Goal: Information Seeking & Learning: Find specific fact

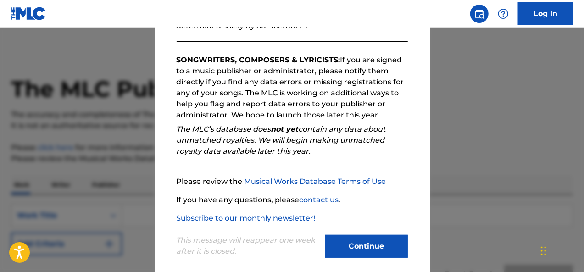
scroll to position [147, 0]
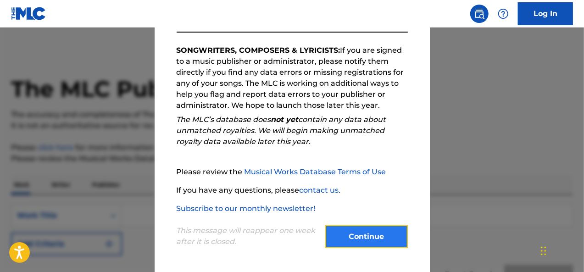
click at [373, 235] on button "Continue" at bounding box center [366, 236] width 83 height 23
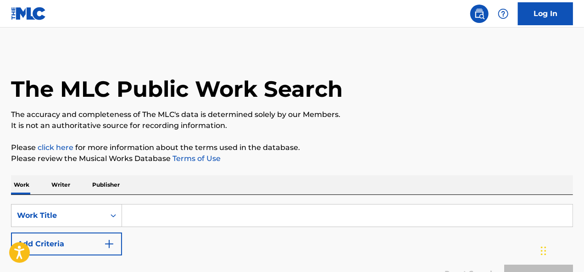
scroll to position [92, 0]
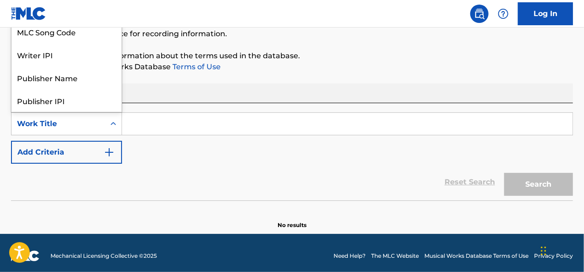
click at [114, 123] on icon "Search Form" at bounding box center [114, 123] width 6 height 3
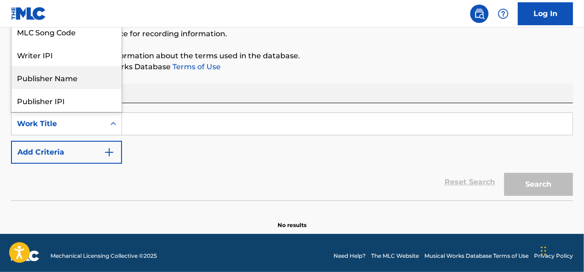
scroll to position [46, 0]
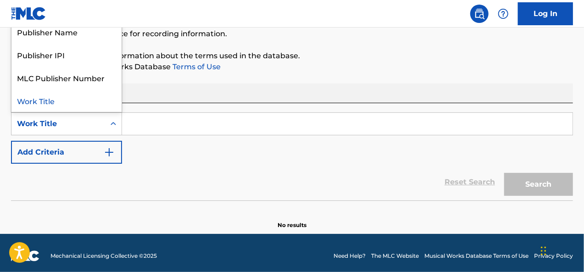
click at [59, 99] on div "Work Title" at bounding box center [66, 100] width 110 height 23
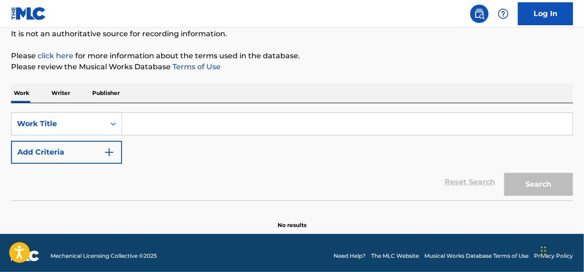
click at [167, 125] on input "Search Form" at bounding box center [347, 124] width 450 height 22
click at [61, 95] on p "Writer" at bounding box center [61, 92] width 24 height 19
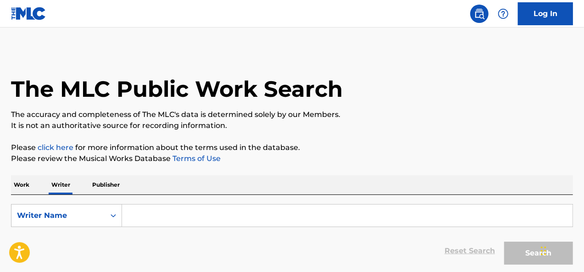
click at [193, 210] on input "Search Form" at bounding box center [347, 215] width 450 height 22
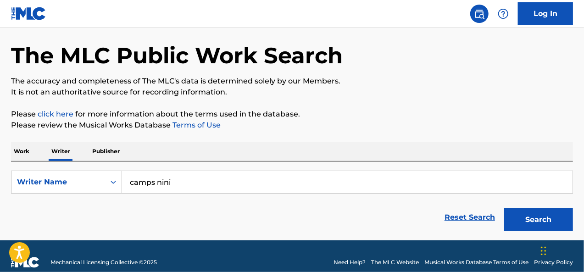
scroll to position [45, 0]
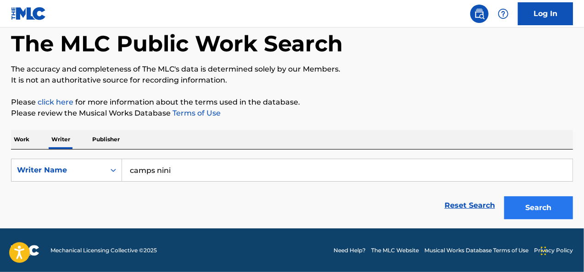
type input "camps nini"
click at [555, 204] on button "Search" at bounding box center [538, 207] width 69 height 23
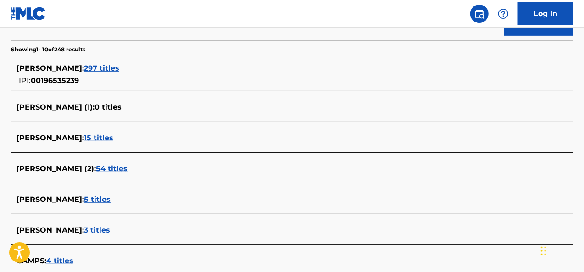
scroll to position [183, 0]
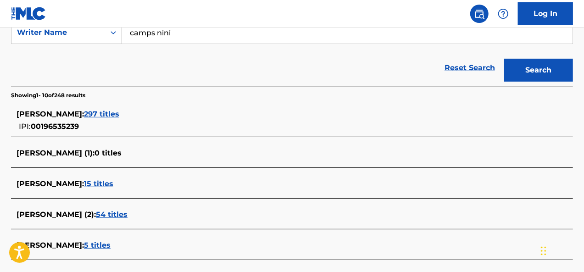
click at [84, 179] on span "15 titles" at bounding box center [98, 183] width 29 height 9
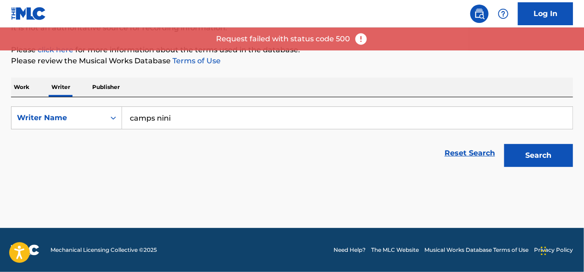
scroll to position [97, 0]
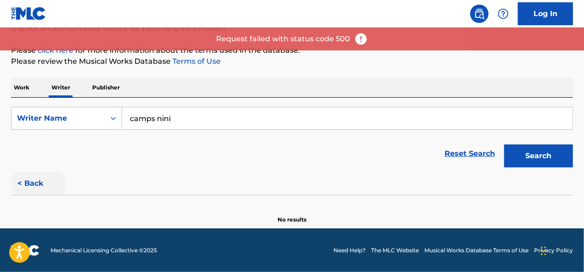
click at [40, 185] on button "< Back" at bounding box center [38, 183] width 55 height 23
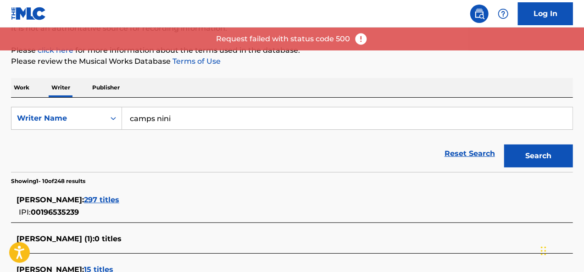
scroll to position [143, 0]
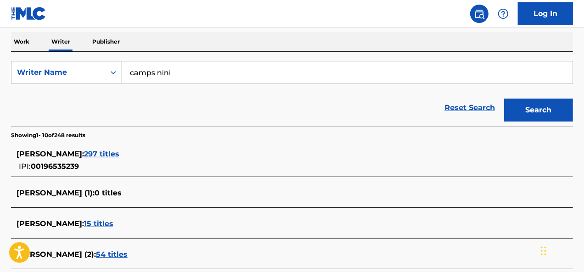
click at [89, 219] on span "15 titles" at bounding box center [98, 223] width 29 height 9
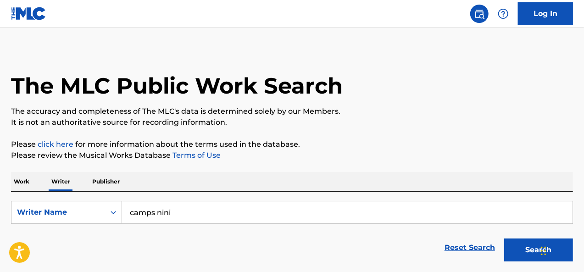
scroll to position [0, 0]
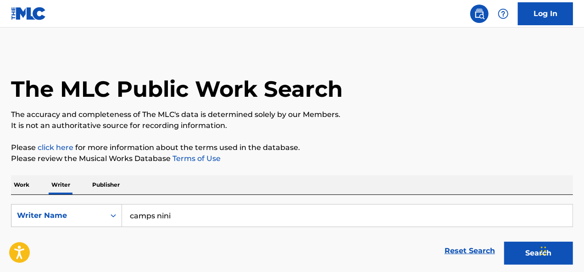
click at [28, 185] on p "Work" at bounding box center [21, 184] width 21 height 19
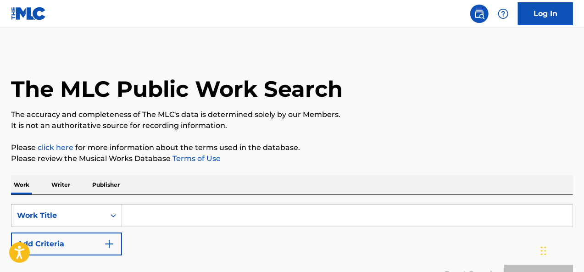
click at [53, 184] on p "Writer" at bounding box center [61, 184] width 24 height 19
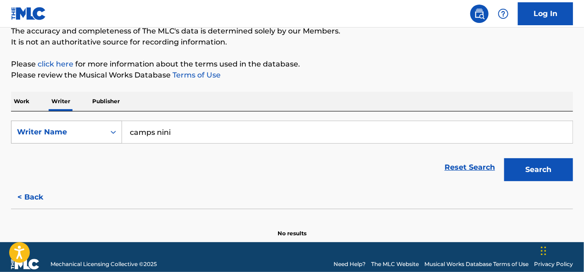
scroll to position [92, 0]
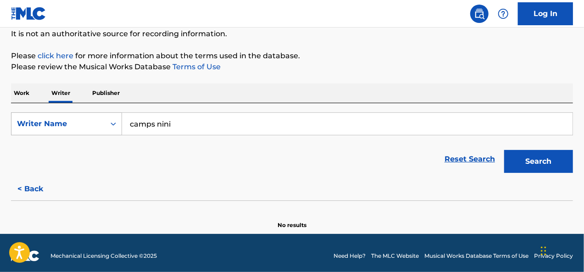
drag, startPoint x: 193, startPoint y: 122, endPoint x: 92, endPoint y: 122, distance: 101.8
click at [92, 122] on div "SearchWithCriteria44b8b018-a1ac-425a-a409-2342e8baeccc Writer Name camps nini" at bounding box center [292, 123] width 562 height 23
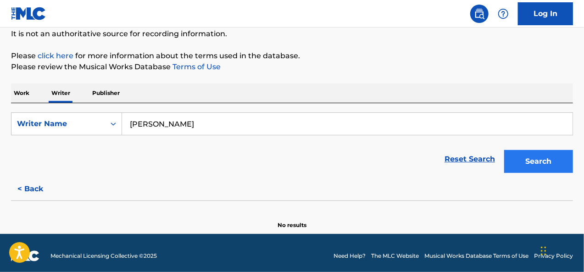
type input "[PERSON_NAME]"
click at [542, 153] on button "Search" at bounding box center [538, 161] width 69 height 23
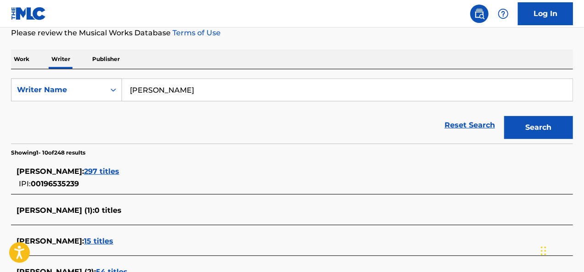
scroll to position [183, 0]
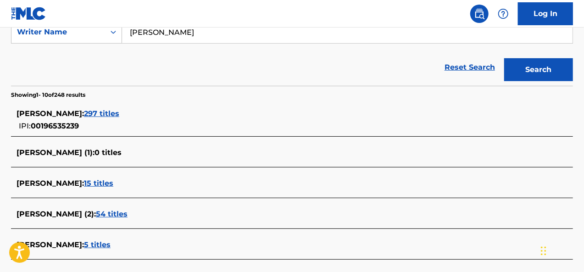
click at [95, 115] on span "297 titles" at bounding box center [101, 113] width 35 height 9
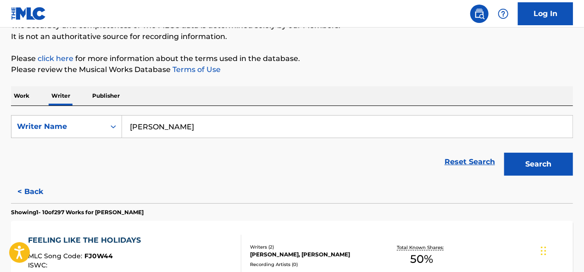
scroll to position [92, 0]
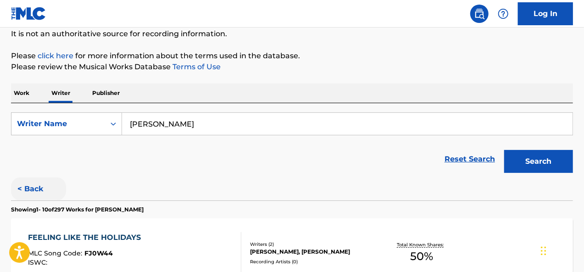
click at [26, 185] on button "< Back" at bounding box center [38, 188] width 55 height 23
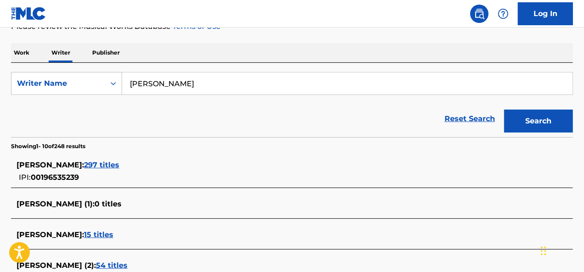
scroll to position [183, 0]
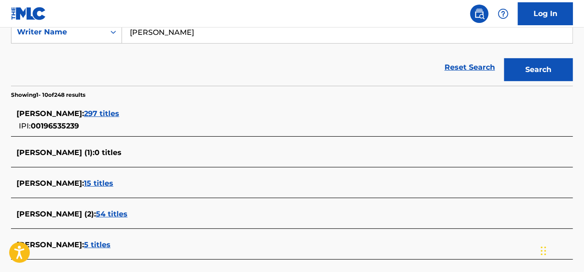
click at [96, 212] on span "54 titles" at bounding box center [112, 214] width 32 height 9
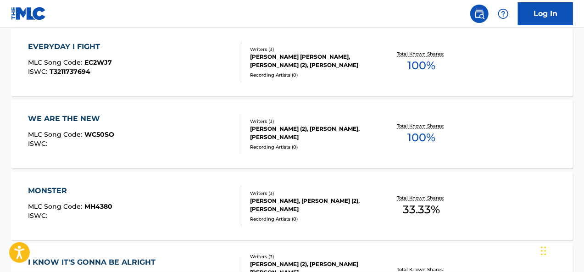
scroll to position [734, 0]
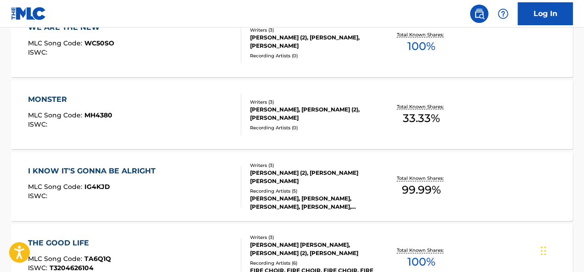
click at [58, 99] on div "MONSTER" at bounding box center [70, 99] width 84 height 11
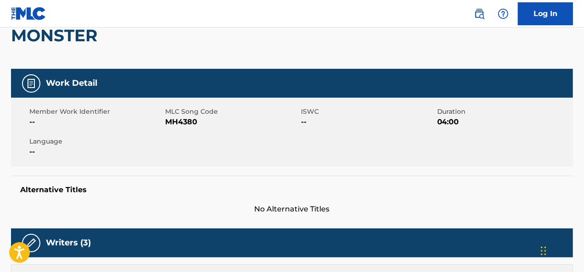
scroll to position [85, 0]
